Goal: Task Accomplishment & Management: Use online tool/utility

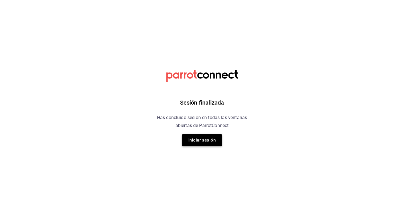
click at [205, 141] on button "Iniciar sesión" at bounding box center [202, 140] width 40 height 12
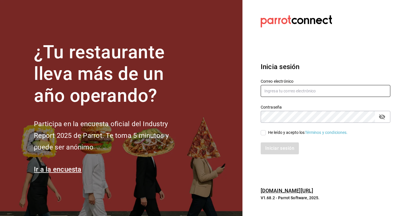
type input "[EMAIL_ADDRESS][DOMAIN_NAME]"
click at [264, 134] on input "He leído y acepto los Términos y condiciones." at bounding box center [263, 132] width 5 height 5
checkbox input "true"
click at [271, 149] on button "Iniciar sesión" at bounding box center [280, 149] width 39 height 12
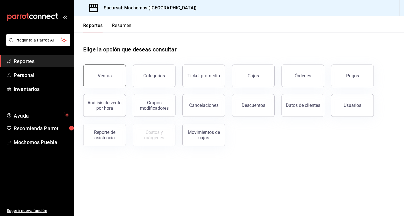
click at [113, 81] on button "Ventas" at bounding box center [104, 76] width 43 height 23
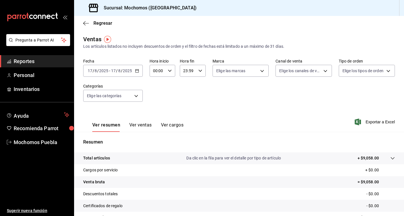
click at [137, 71] on icon "button" at bounding box center [137, 71] width 4 height 4
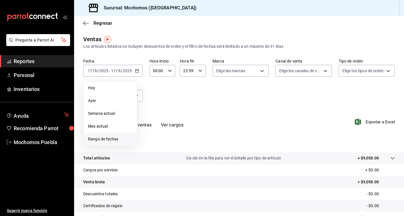
click at [104, 141] on span "Rango de fechas" at bounding box center [110, 139] width 44 height 6
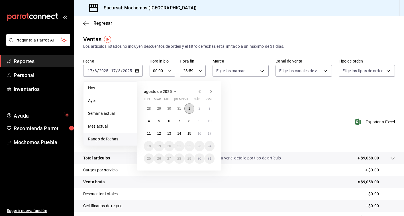
click at [189, 108] on abbr "1" at bounding box center [189, 109] width 2 height 4
click at [209, 134] on abbr "17" at bounding box center [210, 134] width 4 height 4
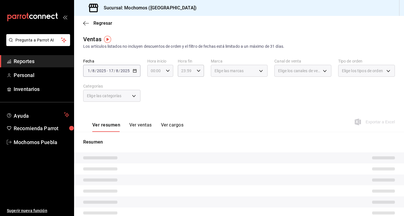
click at [169, 71] on icon "button" at bounding box center [168, 71] width 4 height 4
click at [154, 107] on span "05" at bounding box center [154, 106] width 4 height 5
type input "05:00"
click at [243, 85] on div at bounding box center [202, 108] width 404 height 216
